Goal: Answer question/provide support

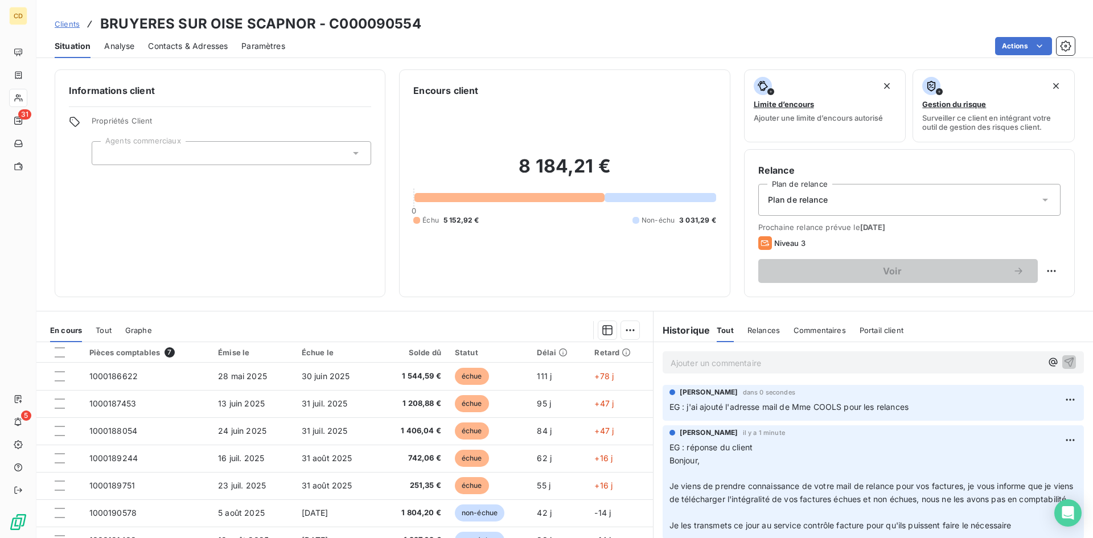
click at [767, 359] on p "Ajouter un commentaire ﻿" at bounding box center [856, 363] width 371 height 14
click at [712, 372] on div "EG: mail pour envoi des facture mis à jour" at bounding box center [873, 361] width 421 height 21
click at [702, 369] on p "EG: mail pour envoi des facture mis à jour" at bounding box center [856, 362] width 371 height 13
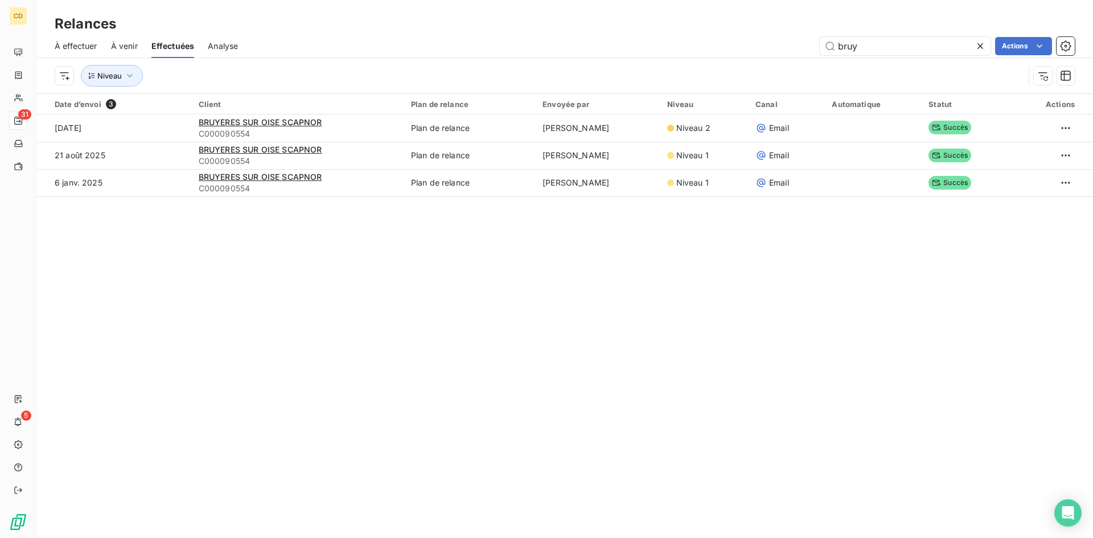
drag, startPoint x: 864, startPoint y: 47, endPoint x: 763, endPoint y: 48, distance: 100.8
click at [763, 48] on div "bruy Actions" at bounding box center [663, 46] width 823 height 18
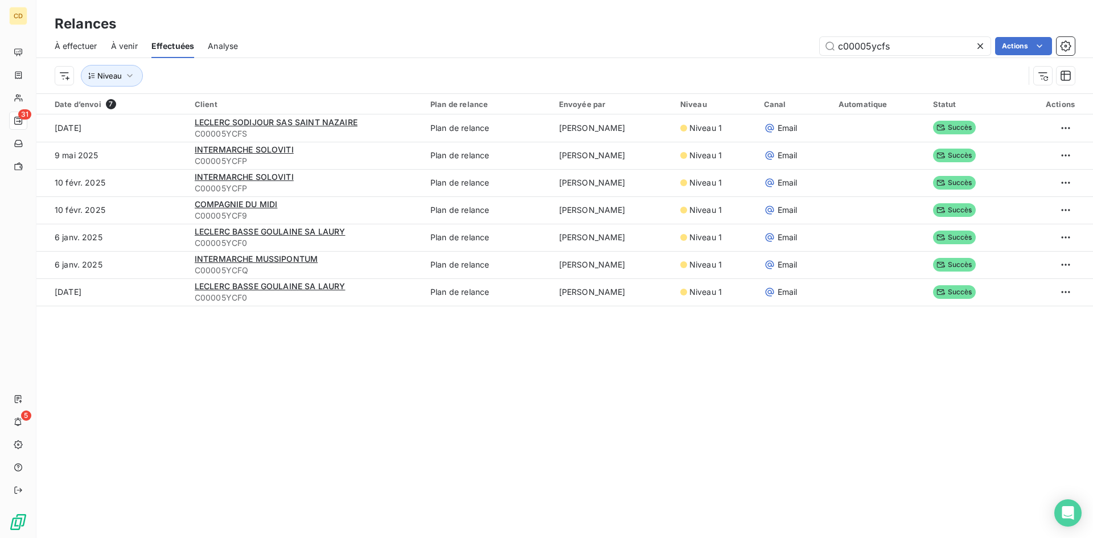
type input "c00005ycfs"
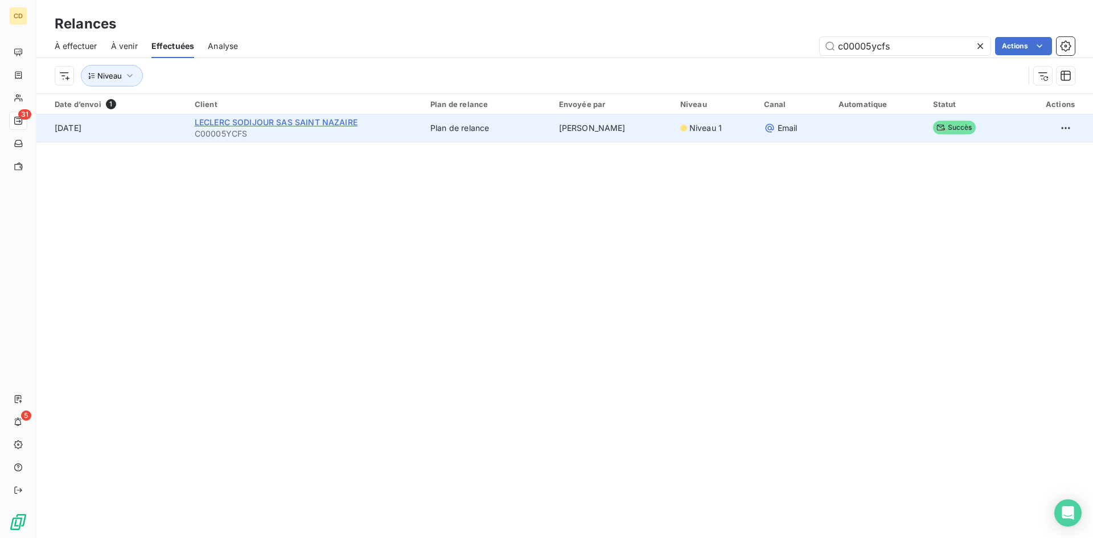
click at [256, 117] on span "LECLERC SODIJOUR SAS SAINT NAZAIRE" at bounding box center [276, 122] width 163 height 10
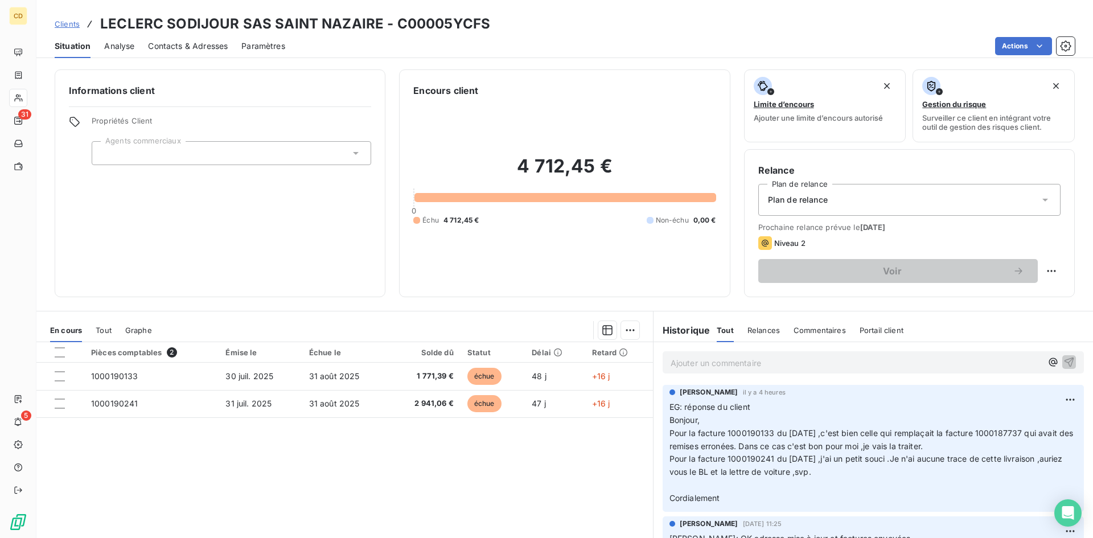
click at [723, 363] on p "Ajouter un commentaire ﻿" at bounding box center [856, 363] width 371 height 14
click at [704, 369] on p "EG: réponse du client" at bounding box center [856, 362] width 371 height 13
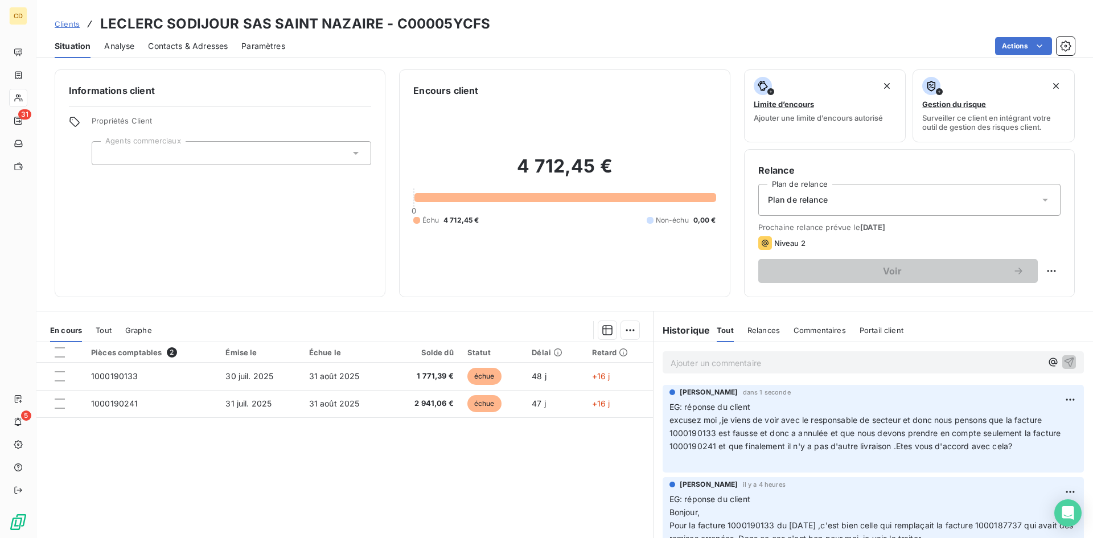
click at [672, 361] on p "Ajouter un commentaire ﻿" at bounding box center [856, 363] width 371 height 14
